Goal: Contribute content: Contribute content

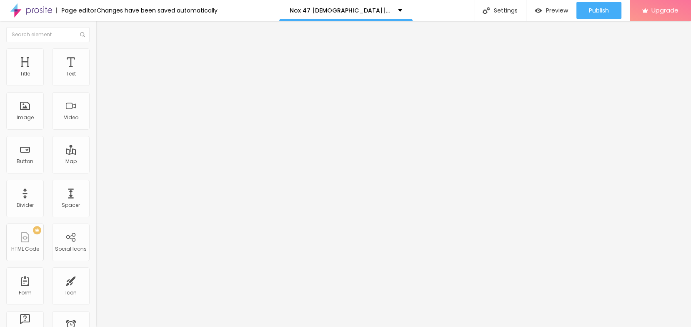
click at [99, 121] on icon "button" at bounding box center [101, 118] width 5 height 5
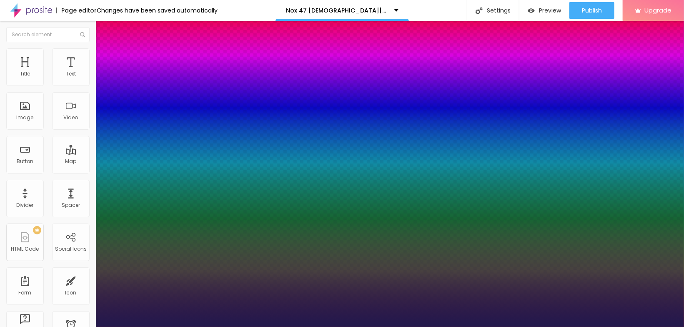
type input "1"
type input "20"
type input "1"
type input "21"
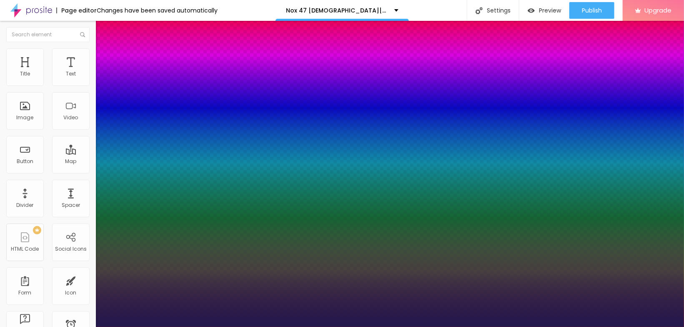
type input "21"
type input "1"
type input "24"
type input "1"
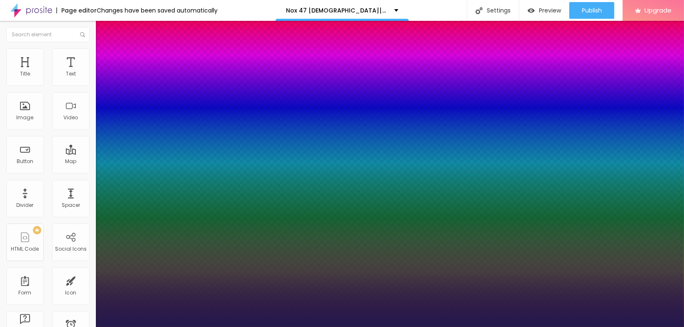
type input "26"
type input "1"
type input "28"
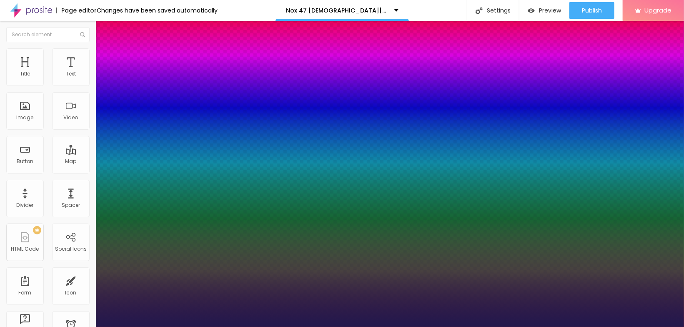
type input "1"
type input "30"
type input "1"
type input "31"
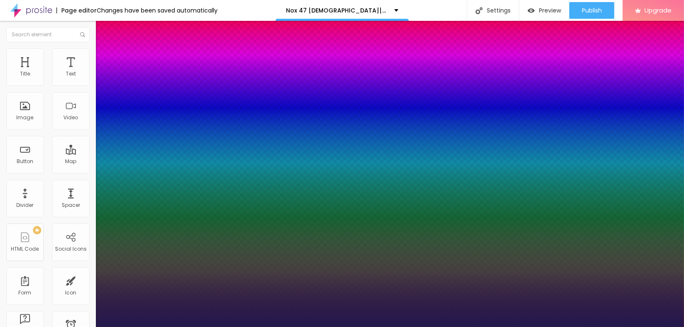
type input "31"
type input "1"
type input "32"
type input "1"
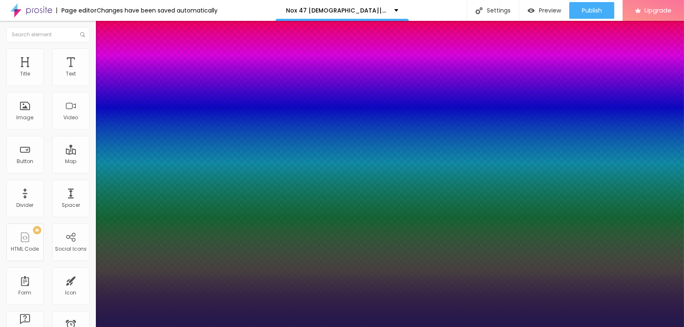
type input "33"
type input "1"
type input "34"
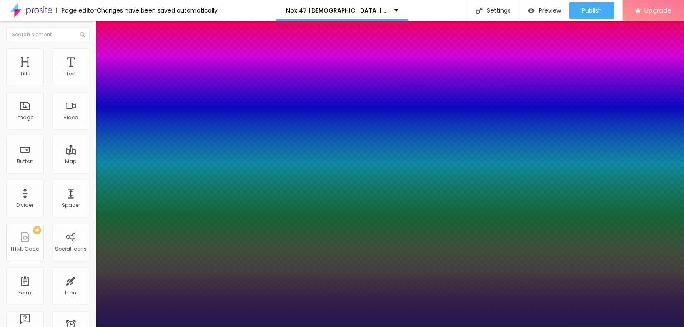
type input "1"
drag, startPoint x: 115, startPoint y: 234, endPoint x: 124, endPoint y: 236, distance: 9.4
type input "34"
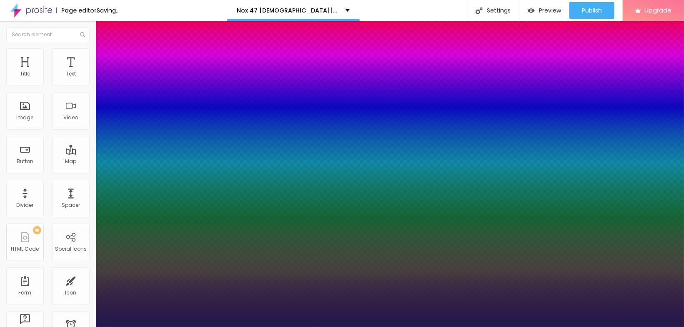
type input "1"
select select "AnonymousPro-Regular"
type input "1"
click at [310, 327] on div at bounding box center [342, 327] width 684 height 0
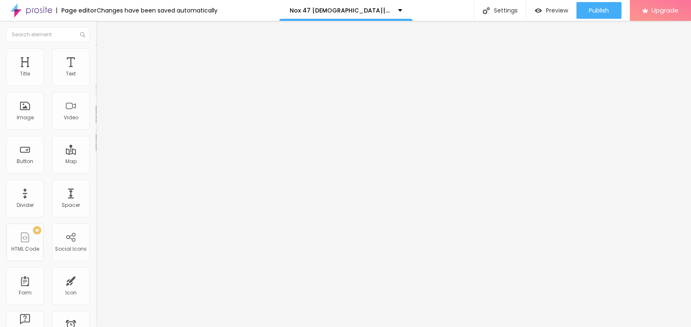
click at [96, 123] on button "button" at bounding box center [102, 119] width 12 height 9
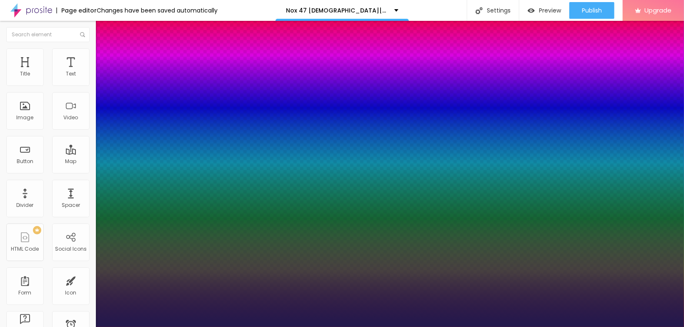
type input "1"
drag, startPoint x: 118, startPoint y: 210, endPoint x: 131, endPoint y: 212, distance: 13.9
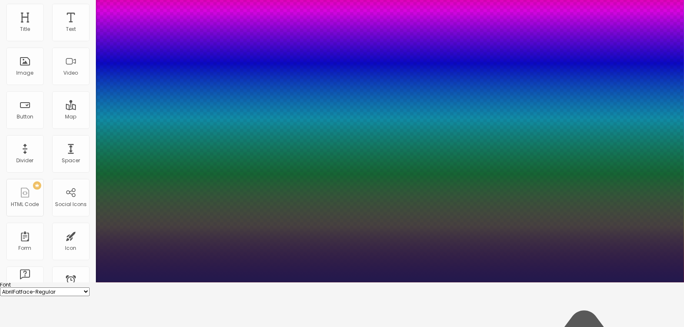
scroll to position [60, 0]
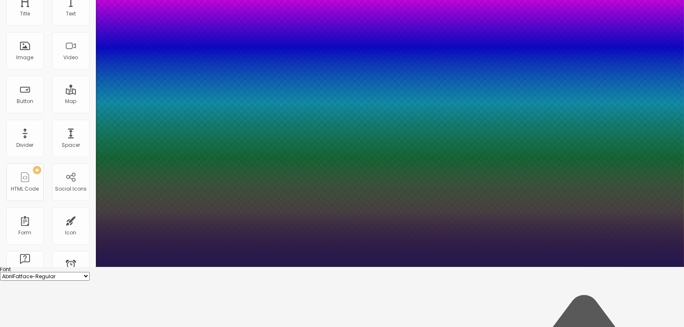
click at [90, 272] on select "AbrilFatface-Regular Actor-Regular Alegreya AlegreyaBlack [PERSON_NAME] [PERSON…" at bounding box center [45, 276] width 90 height 9
select select "Cormorant"
click at [89, 272] on select "AbrilFatface-Regular Actor-Regular Alegreya AlegreyaBlack [PERSON_NAME] [PERSON…" at bounding box center [45, 276] width 90 height 9
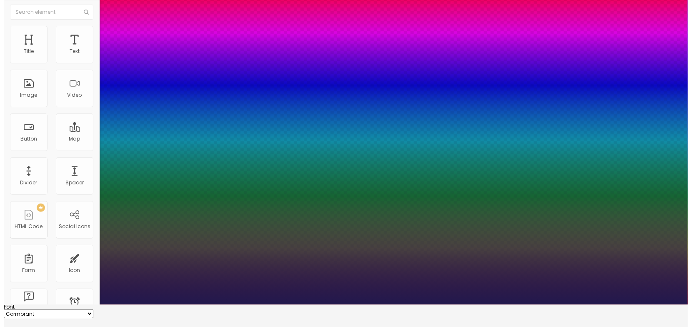
scroll to position [0, 0]
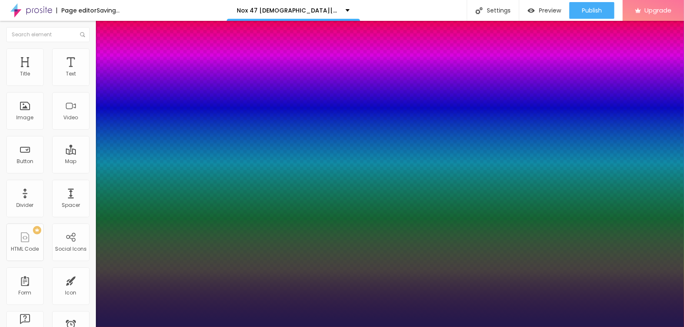
type input "1"
click at [199, 327] on div at bounding box center [342, 327] width 684 height 0
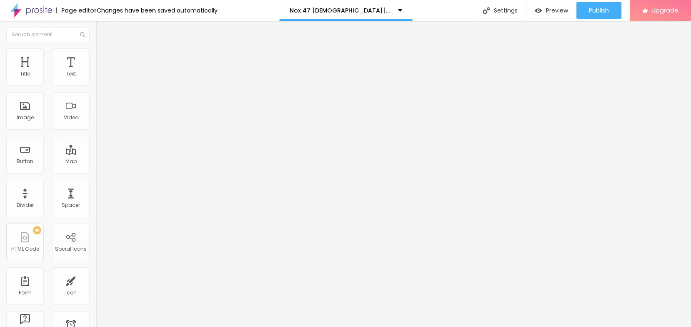
click at [96, 80] on button "button" at bounding box center [102, 75] width 12 height 9
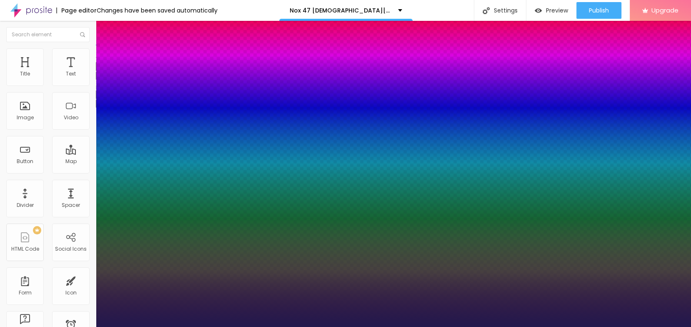
type input "1"
select select "Corben-Regular"
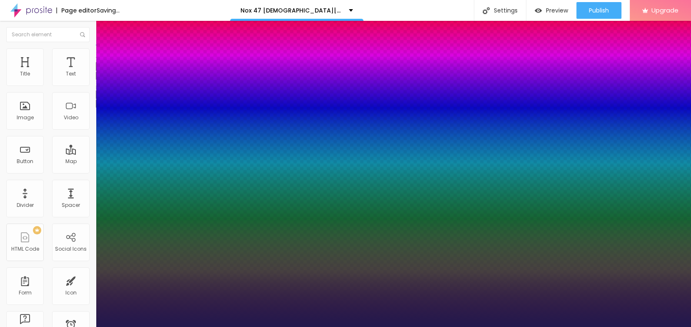
type input "1"
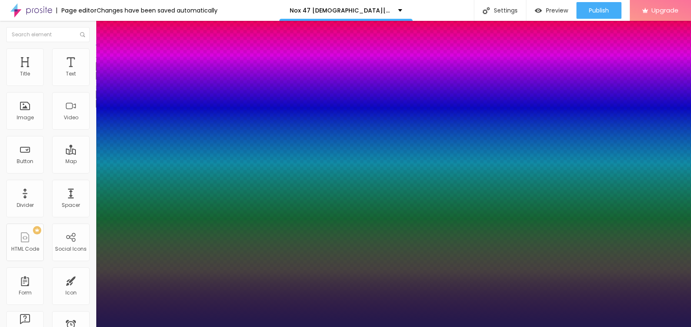
type input "15"
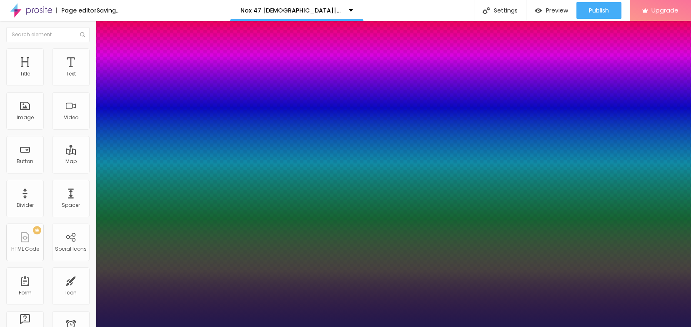
type input "1"
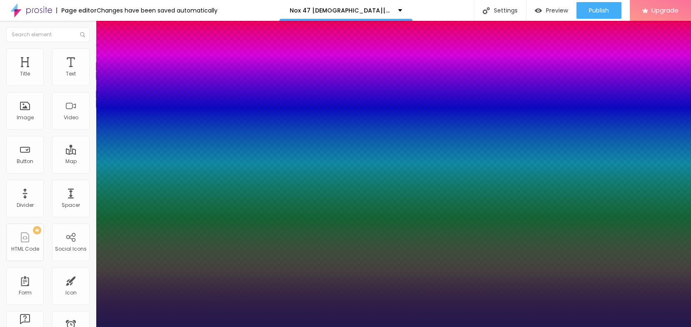
type input "14"
type input "1"
type input "13"
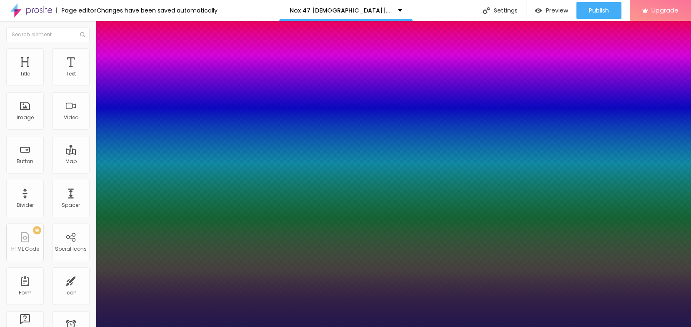
type input "1"
type input "14"
type input "1"
type input "15"
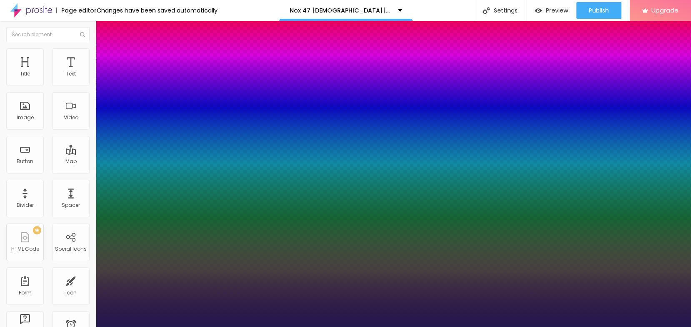
type input "15"
type input "1"
type input "16"
type input "1"
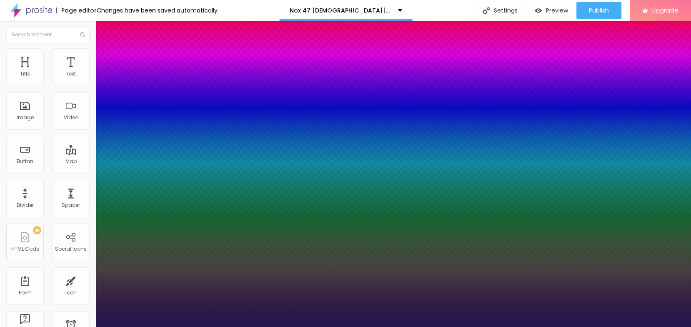
type input "17"
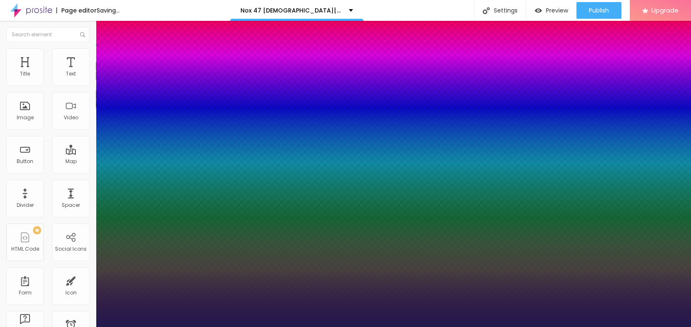
type input "1"
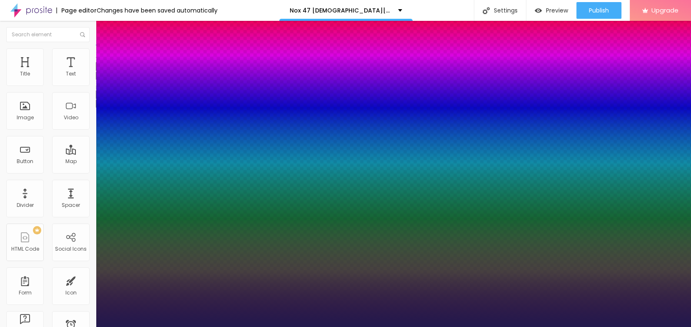
type input "17"
type input "1"
type input "1.4"
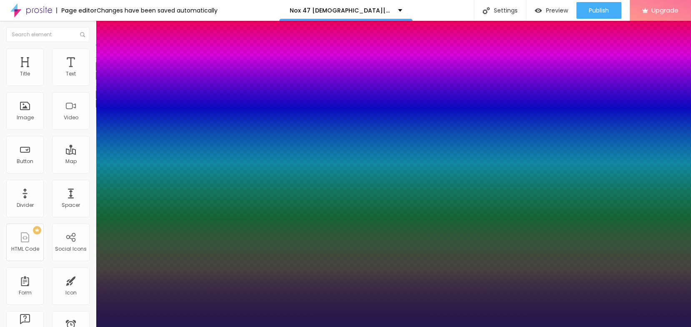
type input "1.4"
click at [504, 327] on div at bounding box center [345, 327] width 691 height 0
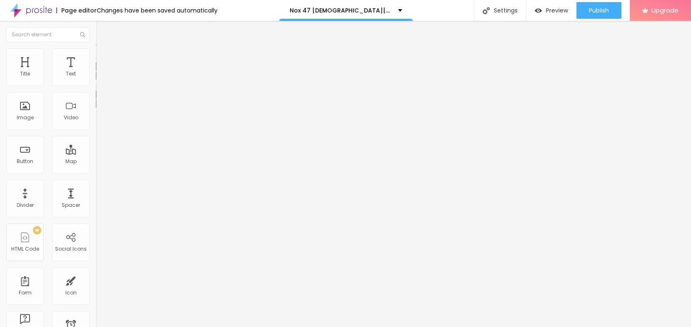
click at [102, 30] on div "Edit Text" at bounding box center [121, 30] width 38 height 7
click at [96, 72] on span "Add image" at bounding box center [113, 68] width 34 height 7
drag, startPoint x: 164, startPoint y: 131, endPoint x: 188, endPoint y: 140, distance: 24.9
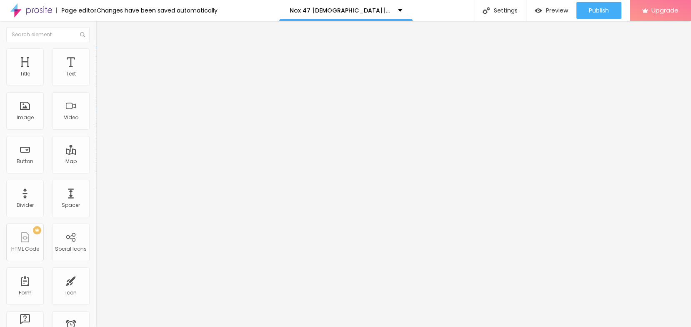
click at [96, 171] on input "https://" at bounding box center [146, 167] width 100 height 8
paste input "[DOMAIN_NAME][URL][DEMOGRAPHIC_DATA][MEDICAL_DATA]"
type input "[URL][DOMAIN_NAME][DEMOGRAPHIC_DATA][MEDICAL_DATA]"
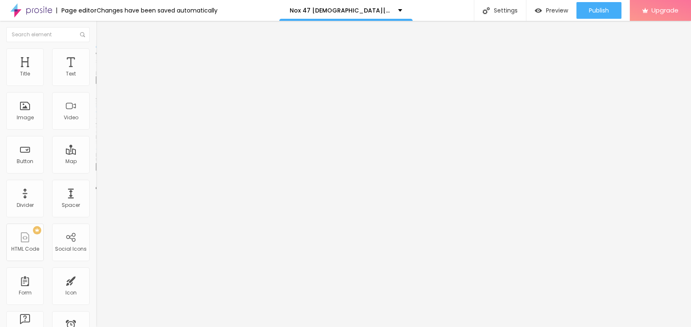
click at [96, 84] on input "text" at bounding box center [146, 80] width 100 height 8
paste input "Nox 47 [DEMOGRAPHIC_DATA][MEDICAL_DATA]"
type input "Nox 47 [DEMOGRAPHIC_DATA][MEDICAL_DATA]"
click at [96, 55] on ul "Content Style Advanced" at bounding box center [144, 52] width 96 height 25
click at [96, 55] on li "Style" at bounding box center [144, 52] width 96 height 8
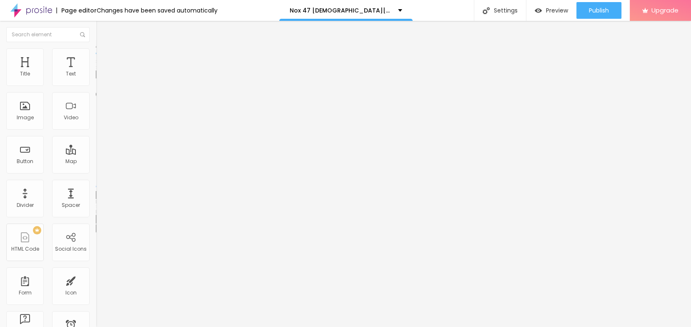
type input "95"
type input "90"
type input "85"
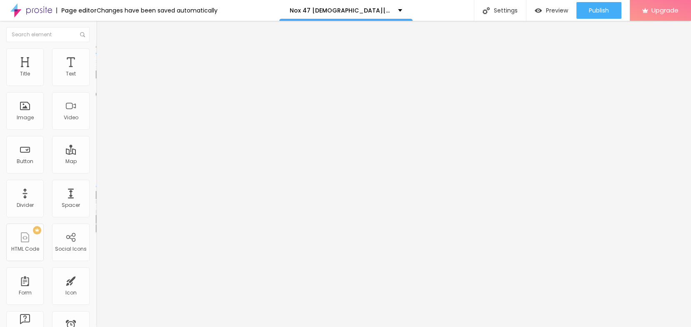
type input "85"
type input "80"
type input "75"
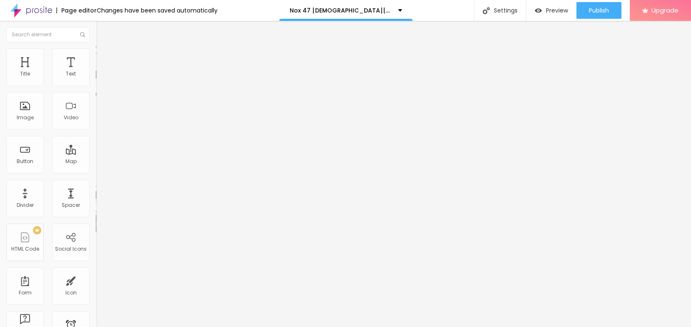
type input "70"
type input "65"
type input "60"
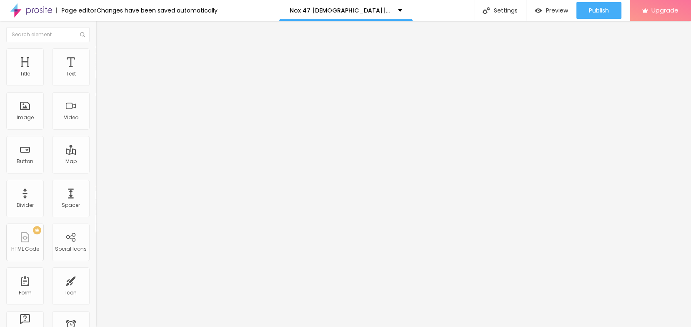
type input "60"
type input "55"
type input "50"
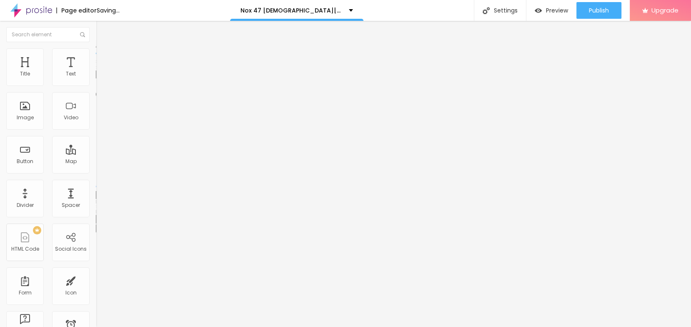
type input "55"
type input "60"
type input "65"
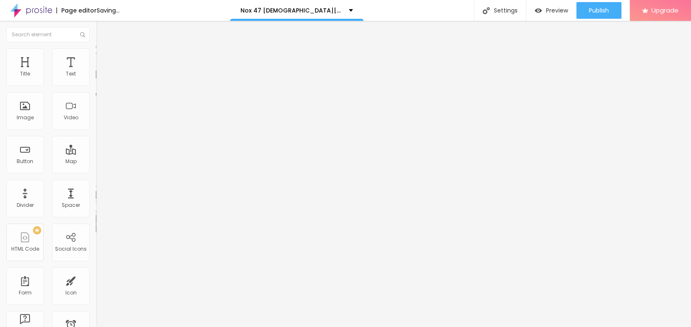
type input "65"
type input "70"
type input "75"
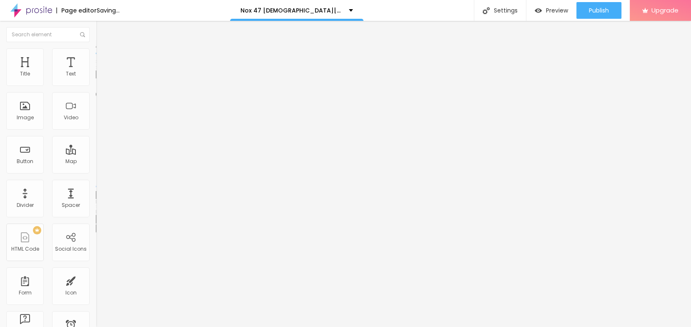
type input "80"
type input "85"
type input "90"
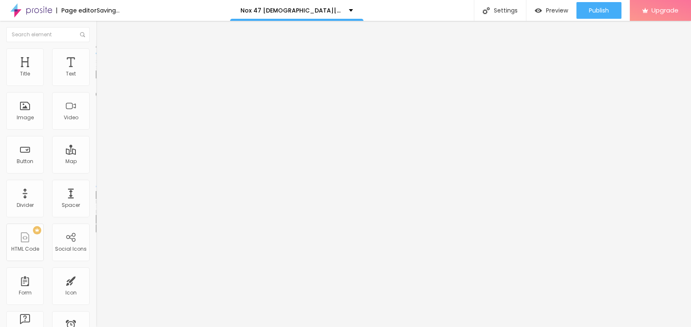
type input "90"
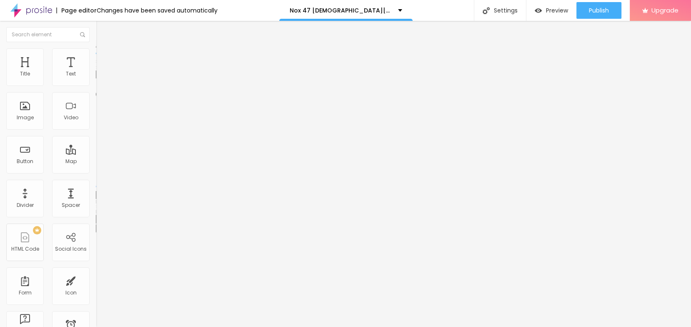
type input "95"
type input "100"
drag, startPoint x: 83, startPoint y: 88, endPoint x: 89, endPoint y: 91, distance: 6.2
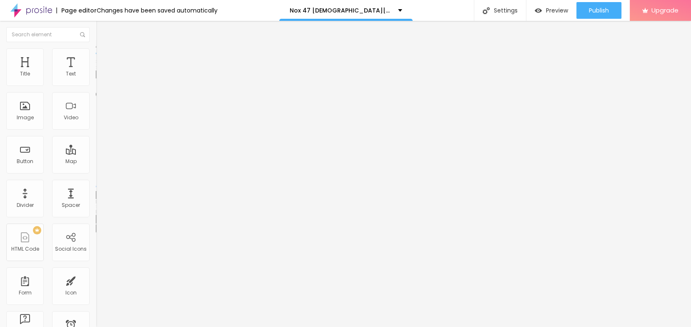
click at [96, 85] on input "range" at bounding box center [123, 82] width 54 height 7
type input "6"
type input "9"
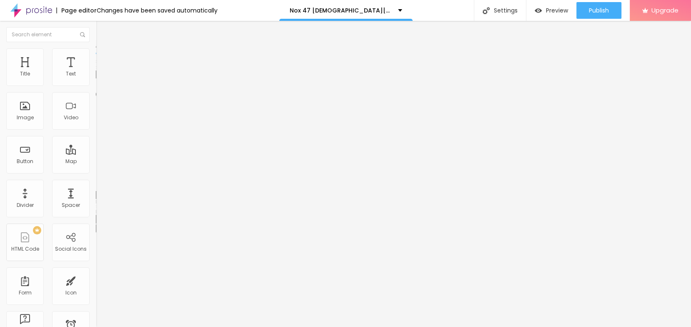
type input "15"
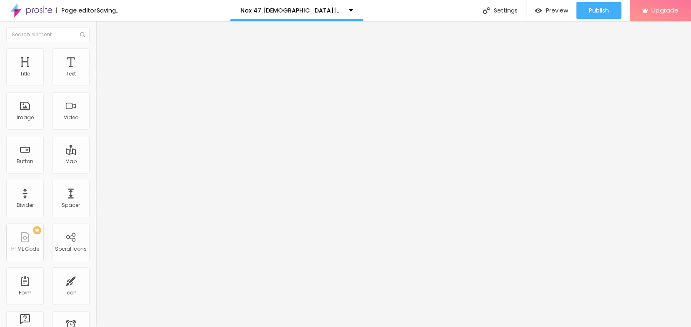
type input "12"
type input "9"
type input "4"
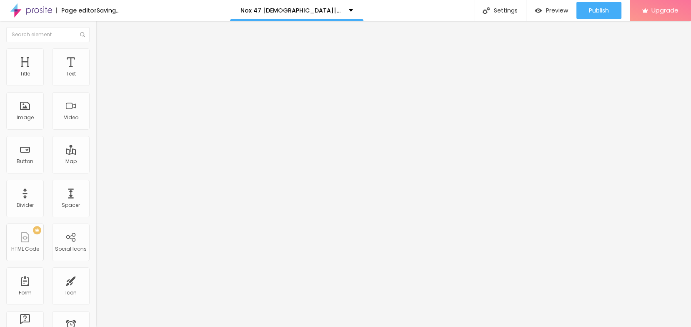
type input "4"
type input "0"
type input "5"
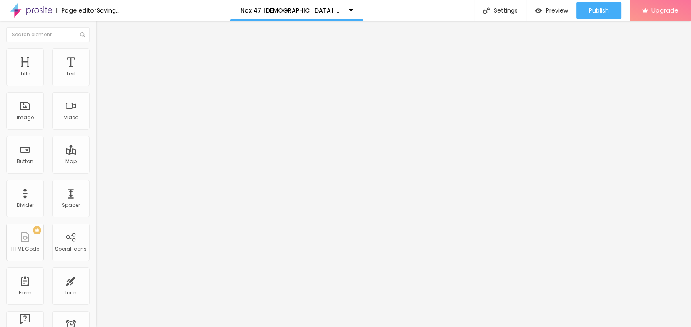
type input "18"
type input "21"
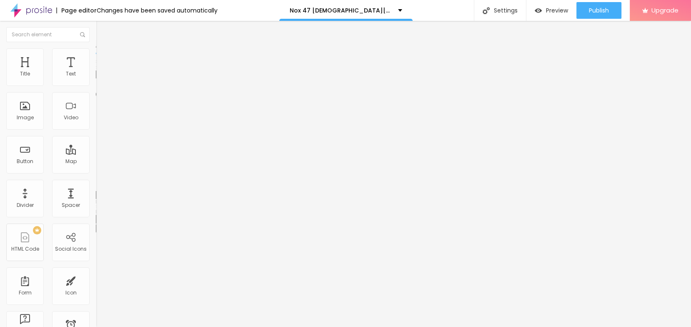
type input "19"
type input "18"
type input "16"
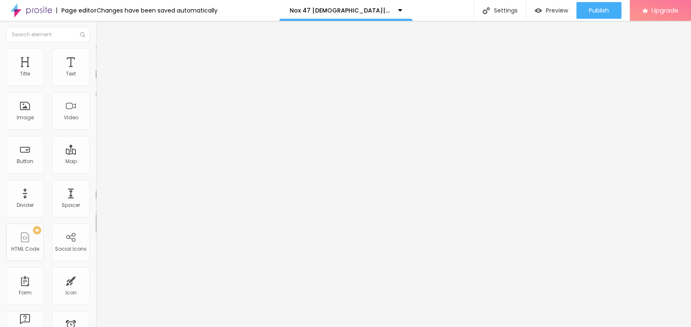
type input "16"
type input "14"
type input "12"
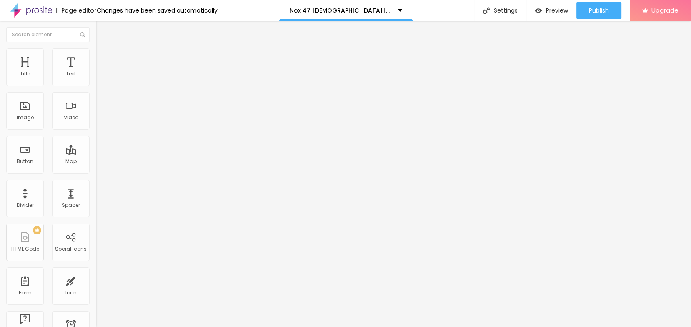
type input "11"
type input "8"
type input "6"
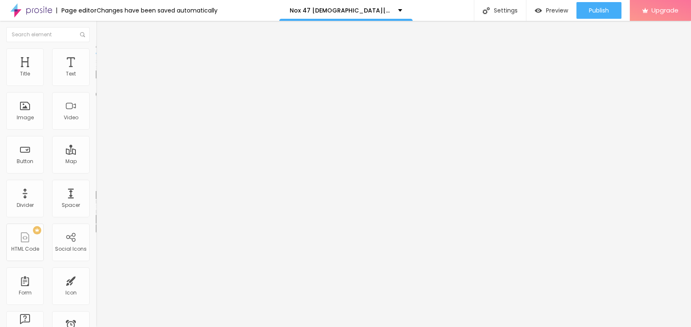
type input "6"
type input "15"
type input "102"
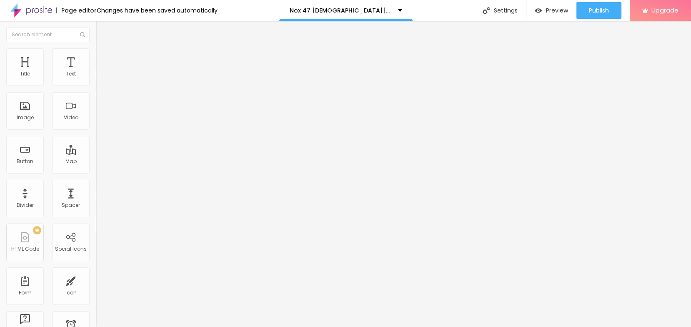
type input "200"
type input "192"
type input "148"
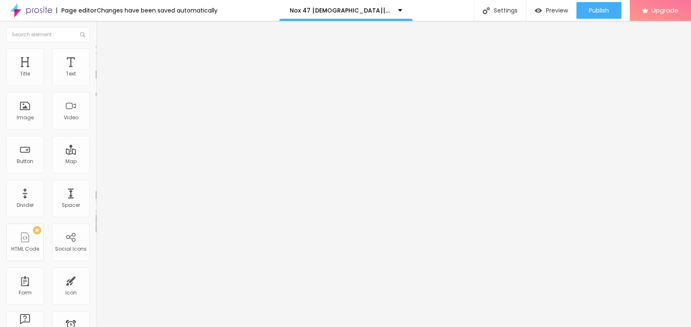
type input "148"
type input "129"
type input "117"
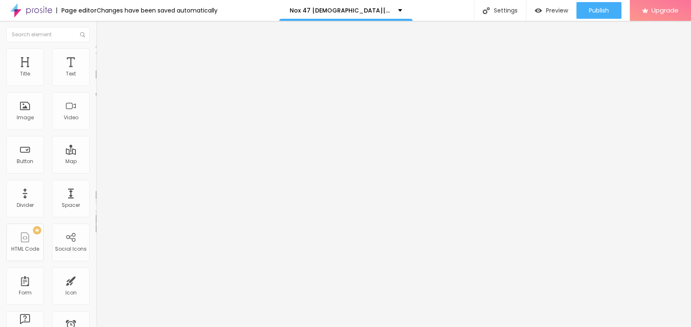
type input "107"
type input "96"
type input "83"
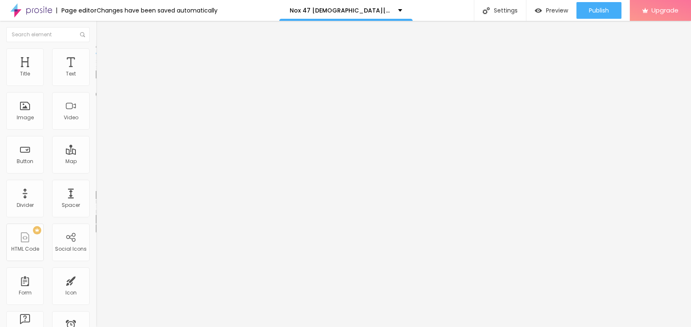
type input "83"
type input "72"
type input "59"
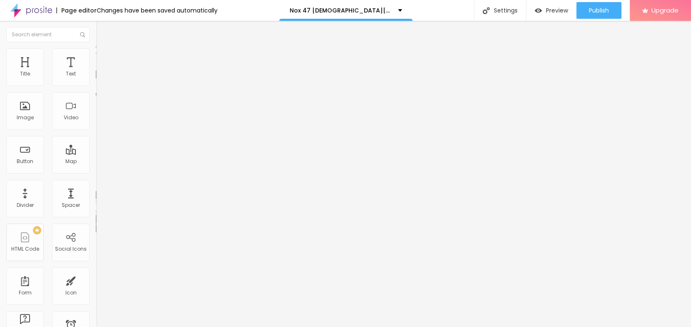
type input "35"
type input "19"
type input "15"
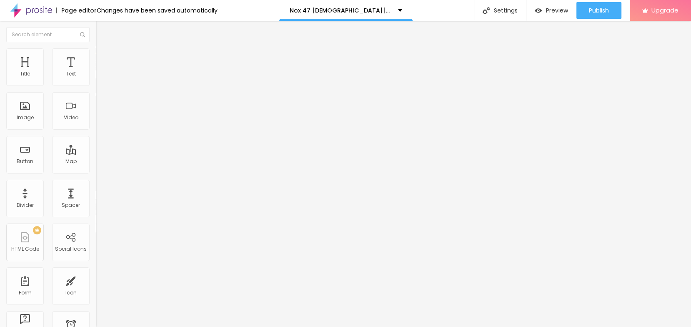
type input "15"
type input "12"
type input "8"
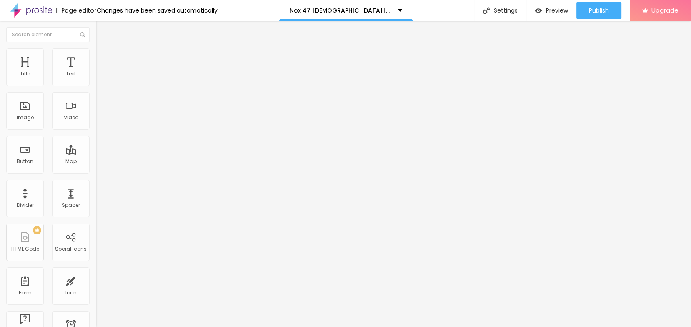
type input "2"
type input "0"
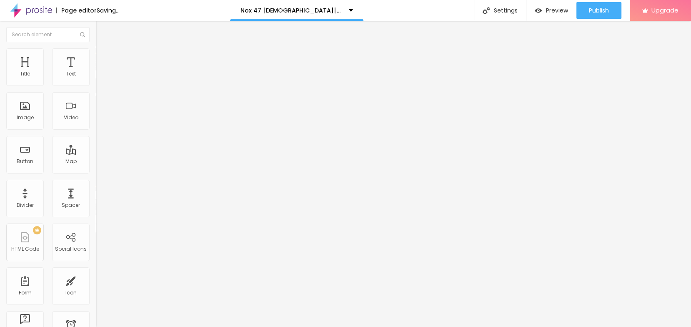
drag, startPoint x: 18, startPoint y: 106, endPoint x: 23, endPoint y: 112, distance: 6.8
click at [96, 183] on input "range" at bounding box center [123, 186] width 54 height 7
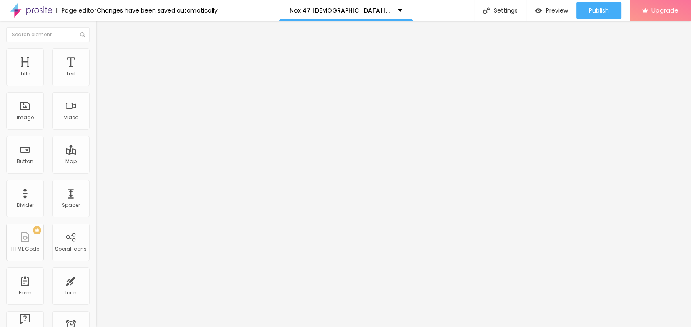
click at [102, 32] on div "Edit Image" at bounding box center [124, 30] width 44 height 7
click at [384, 11] on div "Nox 47 [DEMOGRAPHIC_DATA][MEDICAL_DATA]" at bounding box center [345, 10] width 133 height 21
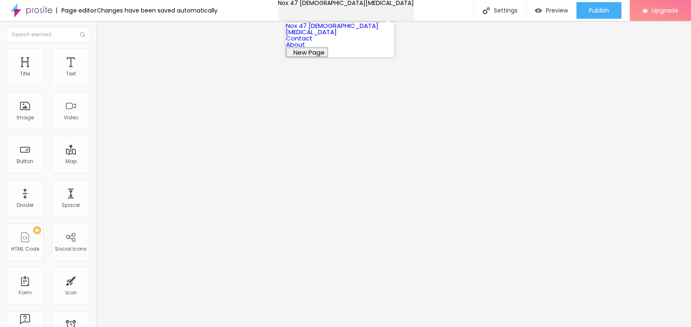
click at [381, 6] on div "Nox 47 [DEMOGRAPHIC_DATA][MEDICAL_DATA]" at bounding box center [346, 3] width 136 height 6
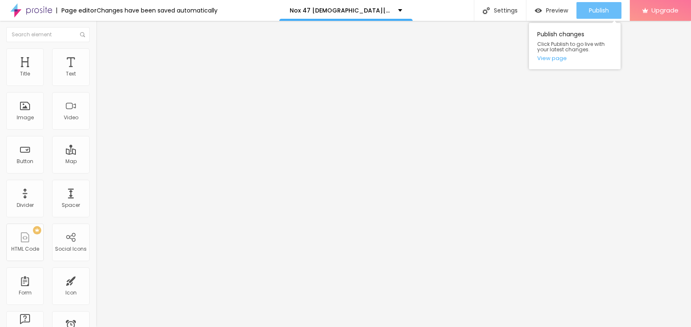
click at [588, 9] on button "Publish" at bounding box center [599, 10] width 45 height 17
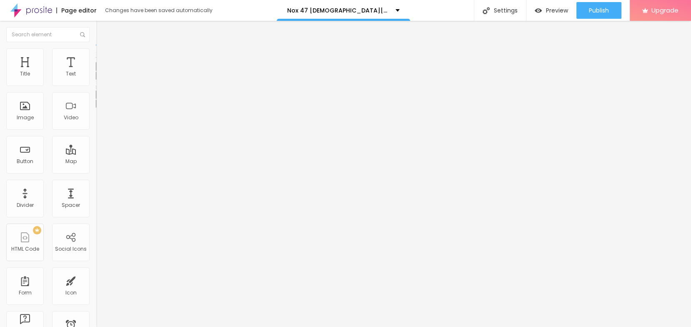
click at [102, 31] on img "button" at bounding box center [105, 30] width 7 height 7
click at [96, 123] on div "Typography Reset to default" at bounding box center [144, 111] width 96 height 23
click at [99, 121] on icon "button" at bounding box center [101, 118] width 5 height 5
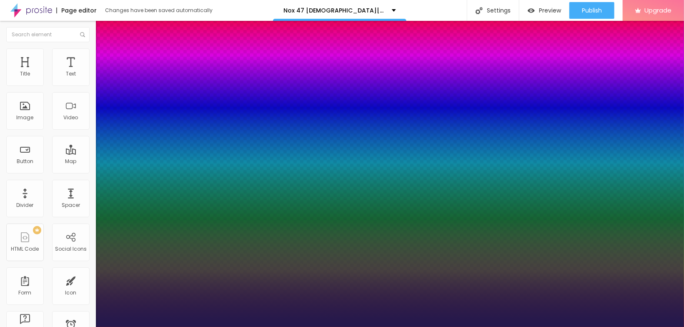
type input "1"
type input "15"
type input "1"
type input "16"
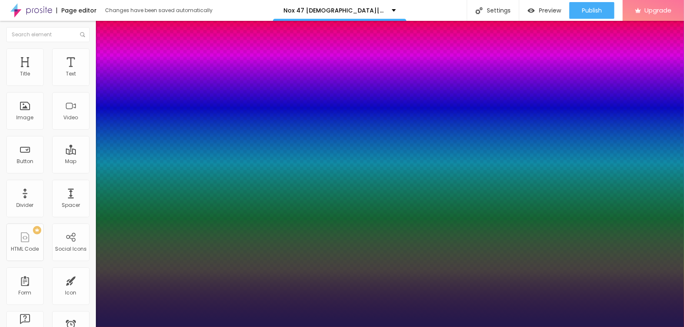
type input "16"
type input "1"
type input "17"
type input "1"
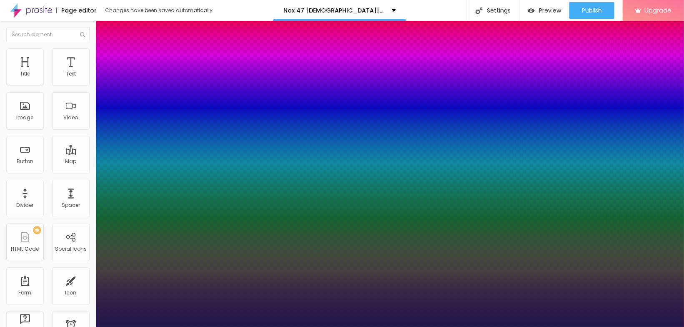
type input "18"
type input "1"
type input "19"
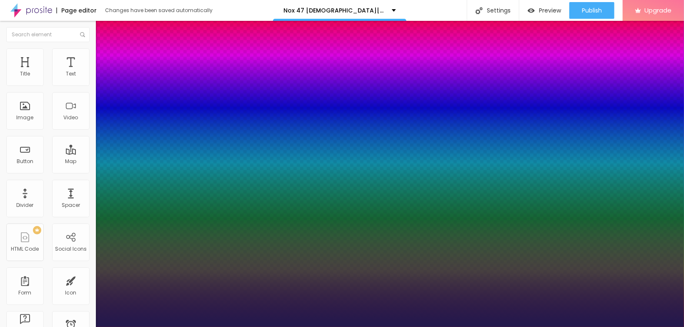
type input "1"
type input "21"
type input "1"
type input "22"
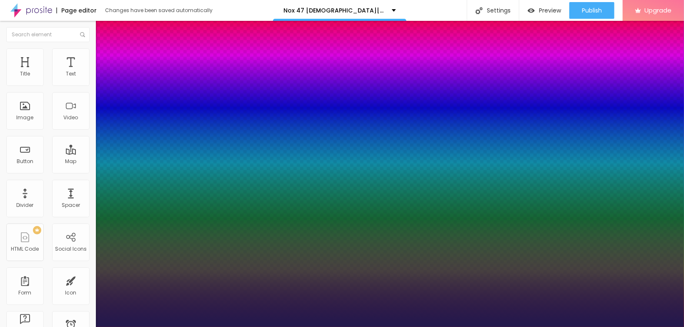
type input "22"
type input "1"
type input "23"
type input "1"
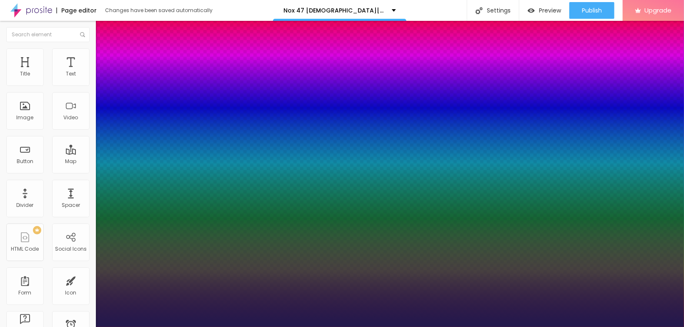
type input "24"
type input "1"
type input "26"
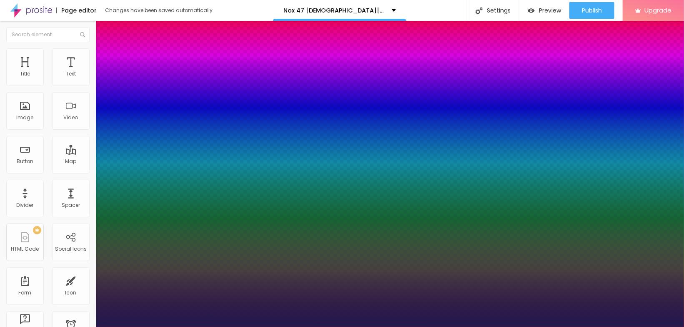
type input "1"
type input "27"
type input "1"
type input "30"
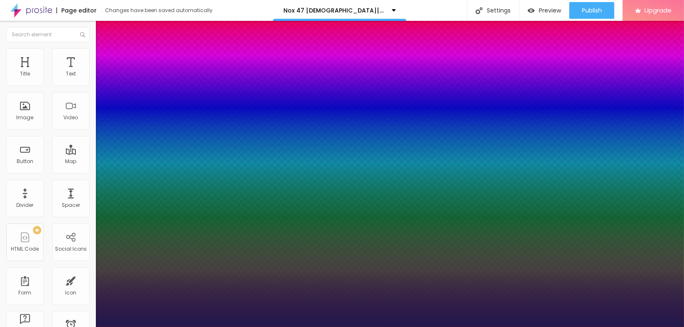
type input "30"
type input "1"
type input "31"
type input "1"
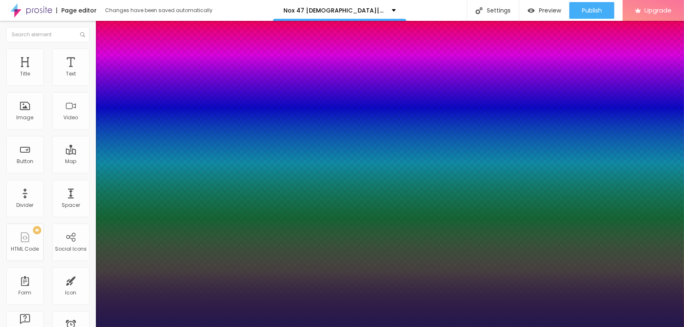
type input "32"
type input "1"
drag, startPoint x: 112, startPoint y: 234, endPoint x: 123, endPoint y: 239, distance: 12.5
type input "32"
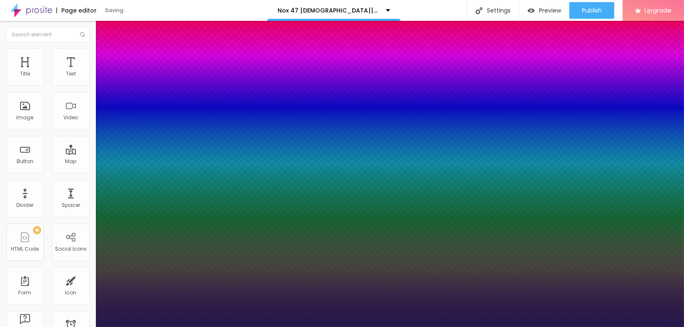
type input "1"
select select "Arapey"
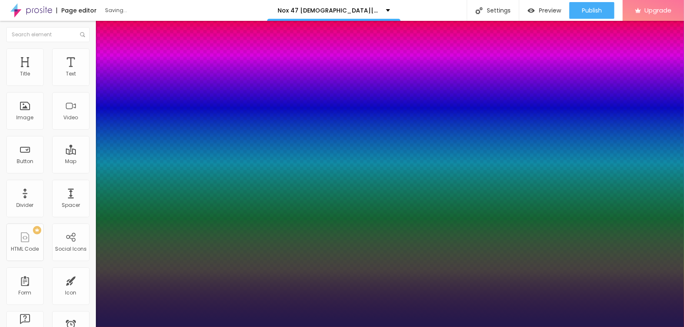
type input "1"
click at [119, 327] on div at bounding box center [342, 327] width 684 height 0
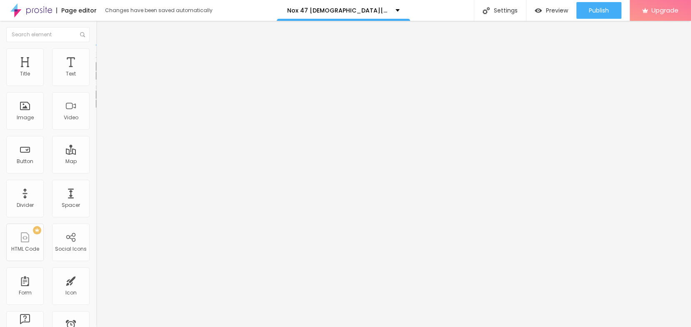
click at [99, 78] on icon "button" at bounding box center [101, 75] width 5 height 5
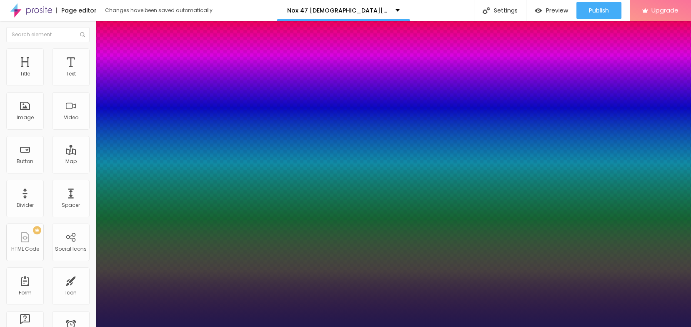
type input "1"
select select "Khand-Regular"
type input "1"
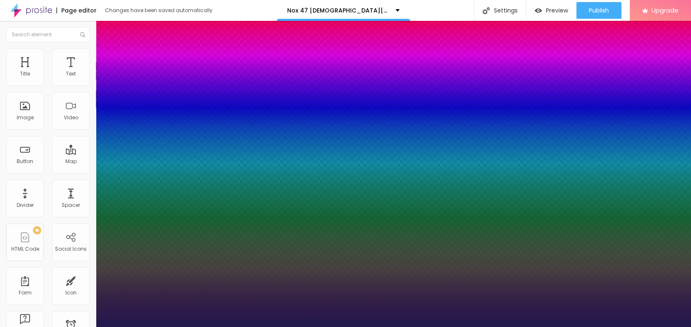
click at [267, 327] on div at bounding box center [345, 327] width 691 height 0
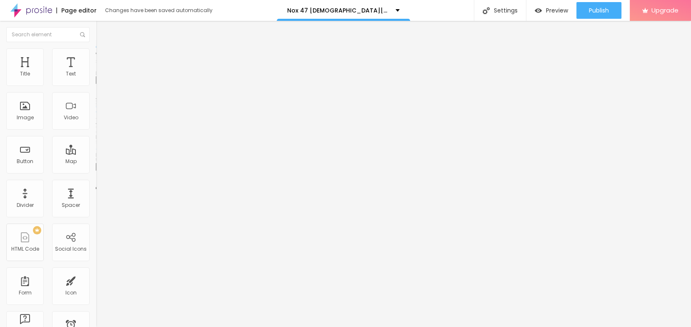
click at [96, 72] on span "Add image" at bounding box center [113, 68] width 34 height 7
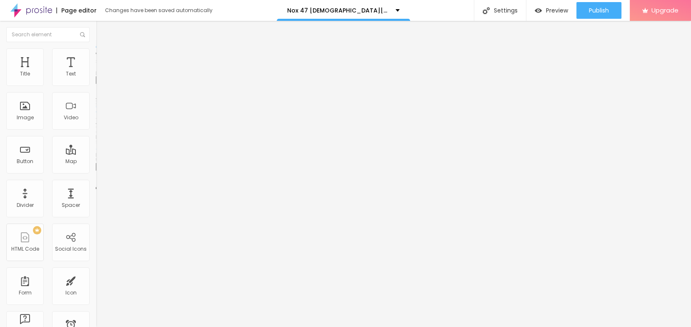
click at [96, 84] on input "text" at bounding box center [146, 80] width 100 height 8
paste input "Nox 47 [DEMOGRAPHIC_DATA][MEDICAL_DATA]"
type input "Nox 47 [DEMOGRAPHIC_DATA][MEDICAL_DATA]"
click at [96, 171] on input "https://" at bounding box center [146, 167] width 100 height 8
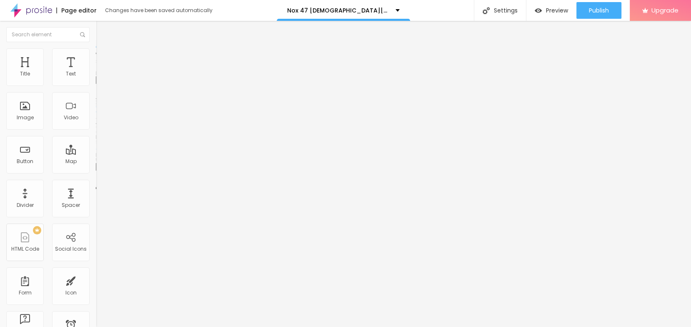
paste input "[DOMAIN_NAME][URL][DEMOGRAPHIC_DATA][MEDICAL_DATA]"
type input "[URL][DOMAIN_NAME][DEMOGRAPHIC_DATA][MEDICAL_DATA]"
click at [96, 53] on img at bounding box center [100, 52] width 8 height 8
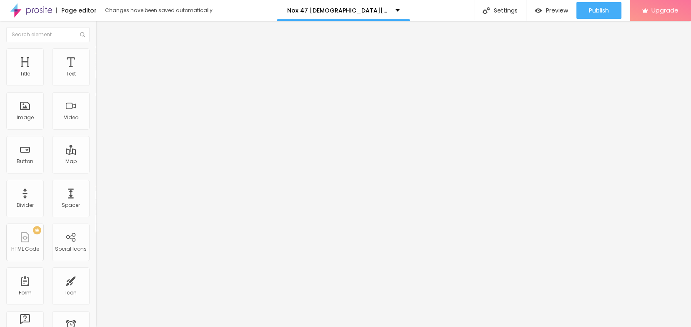
type input "95"
type input "90"
type input "85"
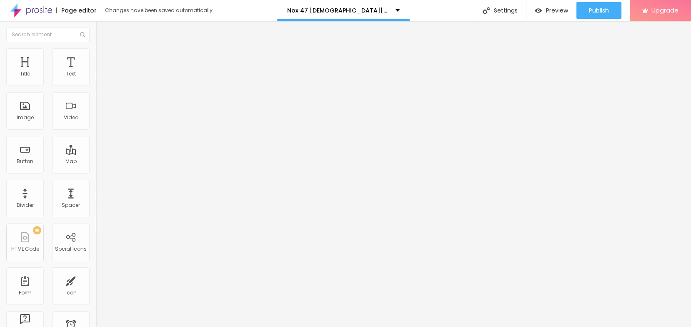
type input "85"
type input "80"
type input "75"
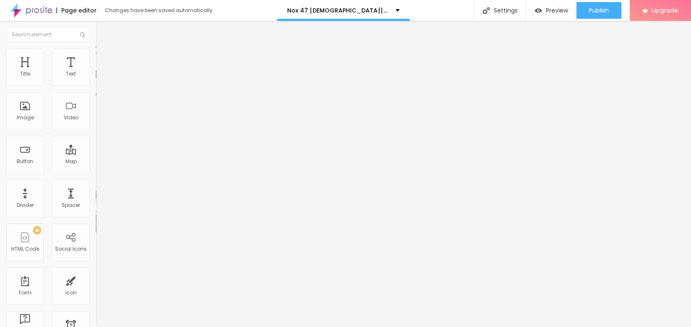
type input "70"
type input "65"
type input "60"
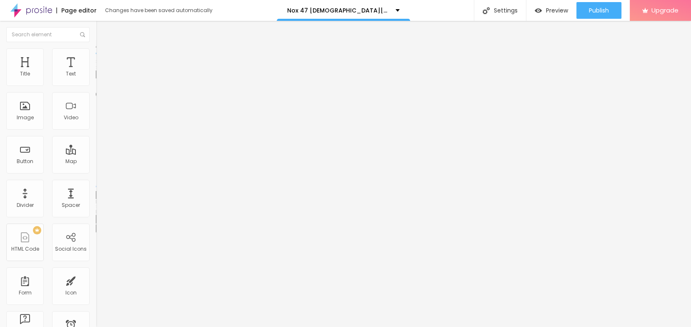
type input "60"
type input "55"
type input "50"
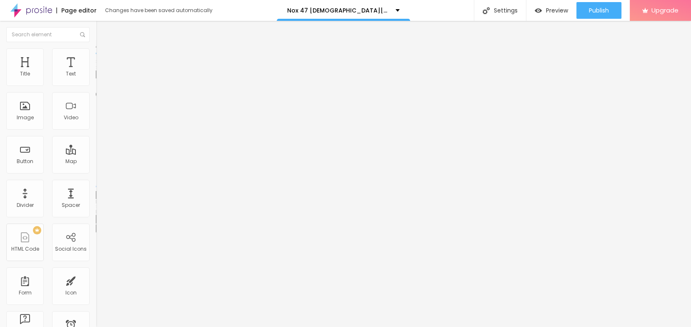
type input "45"
type input "40"
type input "35"
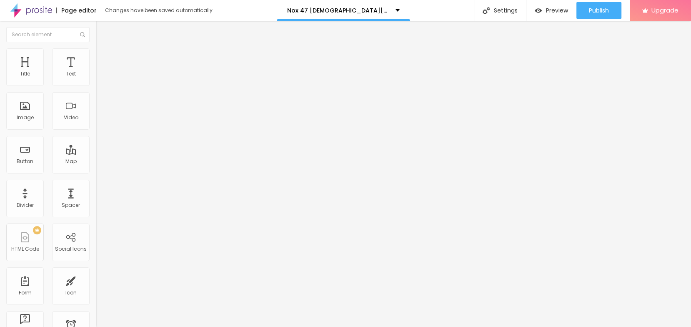
drag, startPoint x: 86, startPoint y: 88, endPoint x: 29, endPoint y: 94, distance: 57.4
type input "35"
click at [96, 85] on input "range" at bounding box center [123, 82] width 54 height 7
click at [96, 48] on li "Content" at bounding box center [144, 44] width 96 height 8
click at [96, 106] on img at bounding box center [99, 103] width 6 height 6
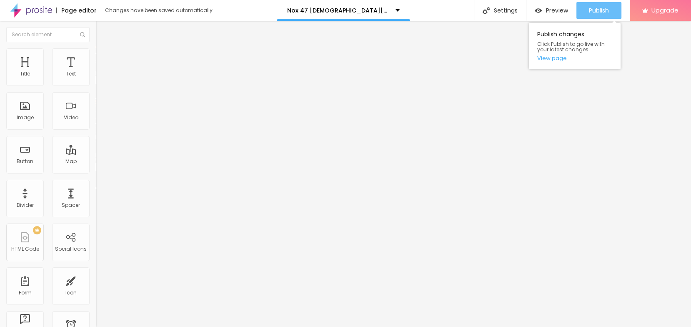
click at [585, 14] on button "Publish" at bounding box center [599, 10] width 45 height 17
click at [585, 8] on button "Publish" at bounding box center [599, 10] width 45 height 17
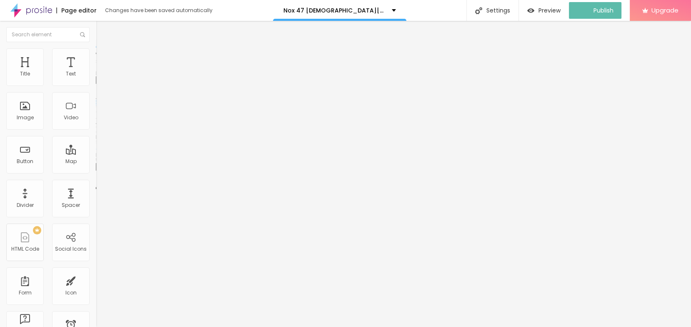
click at [102, 30] on img "button" at bounding box center [105, 30] width 7 height 7
click at [558, 59] on link "View page" at bounding box center [575, 57] width 75 height 5
